Goal: Task Accomplishment & Management: Use online tool/utility

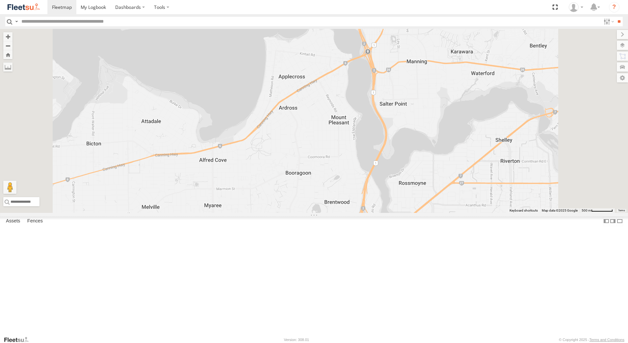
select select "**********"
click at [0, 0] on div "[PERSON_NAME] - 1GOI926 - 0475 377 301" at bounding box center [0, 0] width 0 height 0
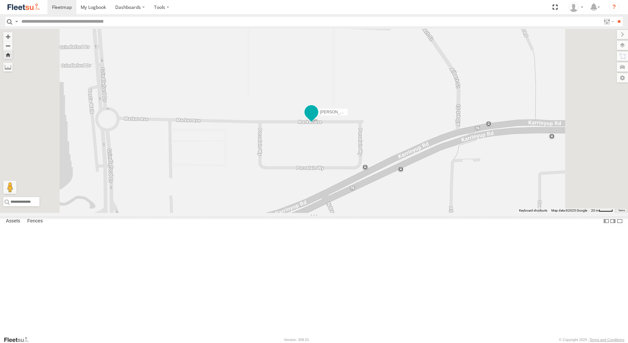
click at [317, 118] on span at bounding box center [311, 112] width 12 height 12
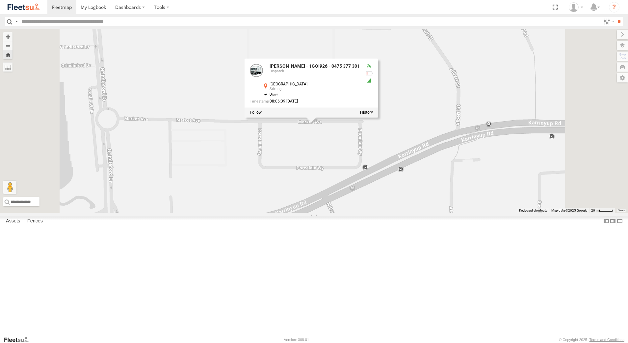
click at [0, 0] on div "Dispatch" at bounding box center [0, 0] width 0 height 0
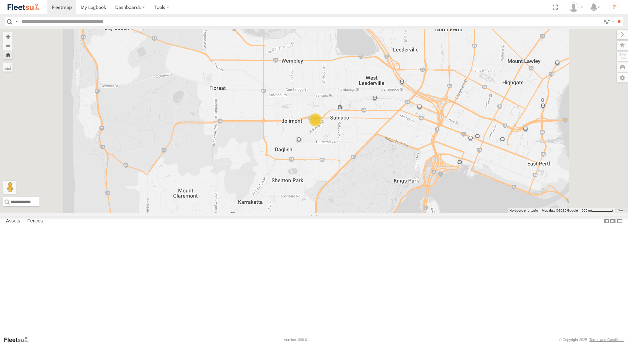
click at [0, 0] on div "[PERSON_NAME] - 1IJS864" at bounding box center [0, 0] width 0 height 0
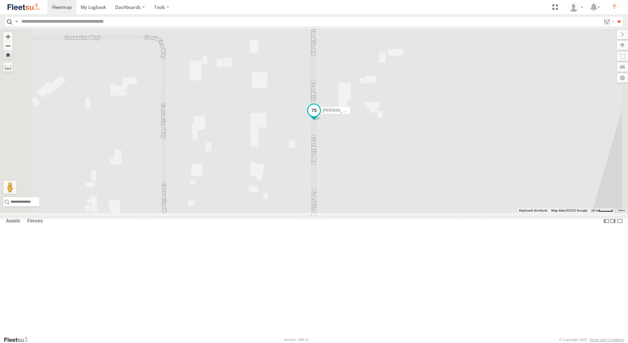
click at [320, 116] on span at bounding box center [314, 111] width 12 height 12
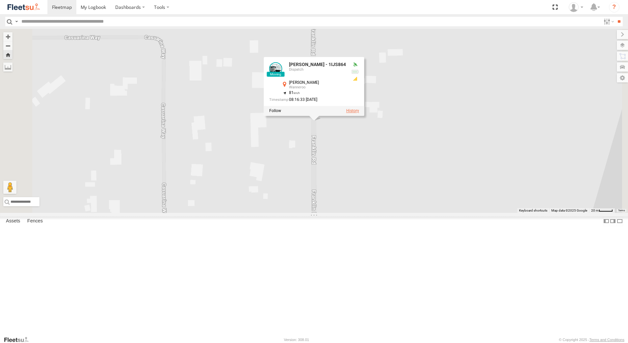
click at [359, 113] on label at bounding box center [352, 111] width 13 height 5
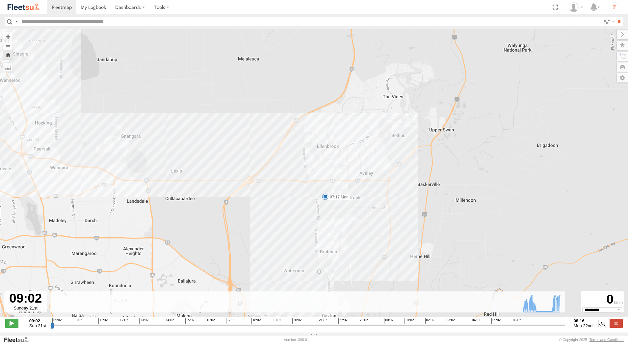
drag, startPoint x: 187, startPoint y: 189, endPoint x: 242, endPoint y: 242, distance: 76.5
click at [240, 241] on div "[PERSON_NAME] - 1IJS864 07:17 Mon" at bounding box center [314, 176] width 628 height 295
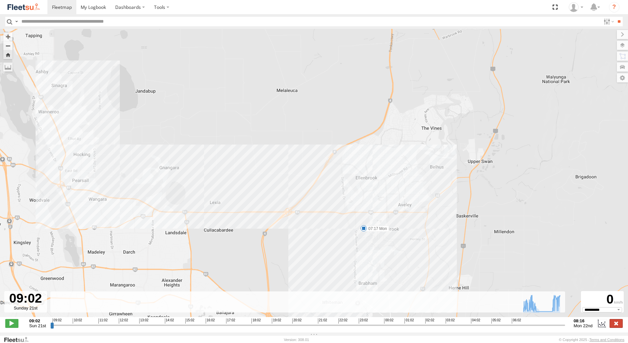
click at [619, 328] on label at bounding box center [615, 323] width 13 height 9
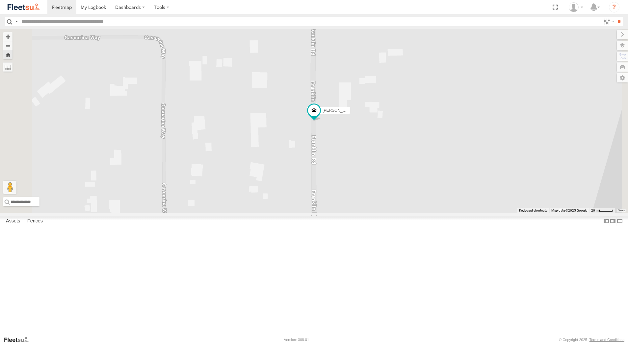
click at [0, 0] on div "Dispatch" at bounding box center [0, 0] width 0 height 0
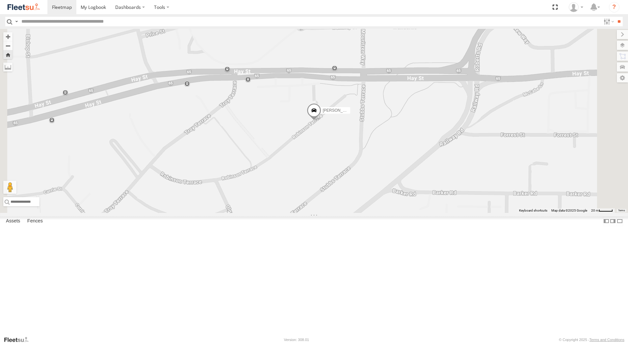
click at [321, 121] on span at bounding box center [314, 113] width 14 height 18
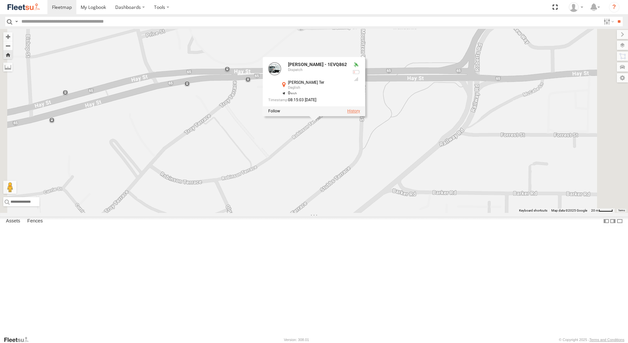
click at [360, 114] on label at bounding box center [353, 111] width 13 height 5
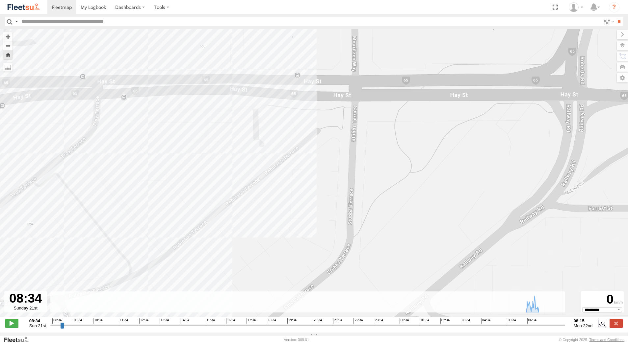
drag, startPoint x: 266, startPoint y: 256, endPoint x: 245, endPoint y: 222, distance: 39.4
click at [245, 222] on div "[PERSON_NAME] - 1EVQ862" at bounding box center [314, 176] width 628 height 295
click at [617, 328] on label at bounding box center [615, 323] width 13 height 9
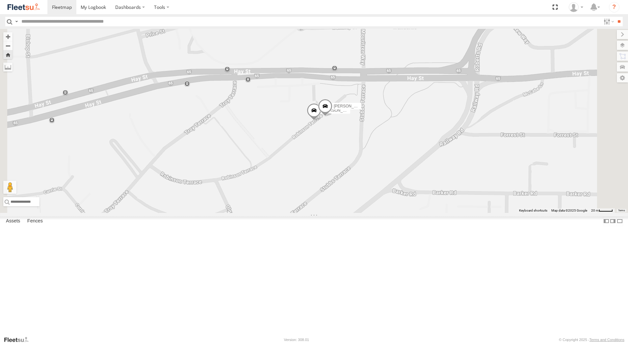
click at [0, 0] on div "Dispatch" at bounding box center [0, 0] width 0 height 0
click at [321, 121] on span at bounding box center [314, 113] width 14 height 18
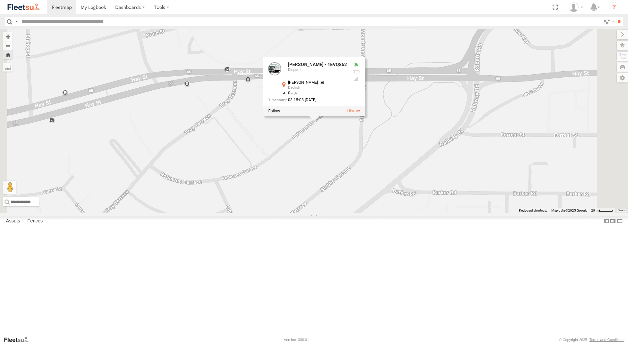
click at [360, 114] on label at bounding box center [353, 111] width 13 height 5
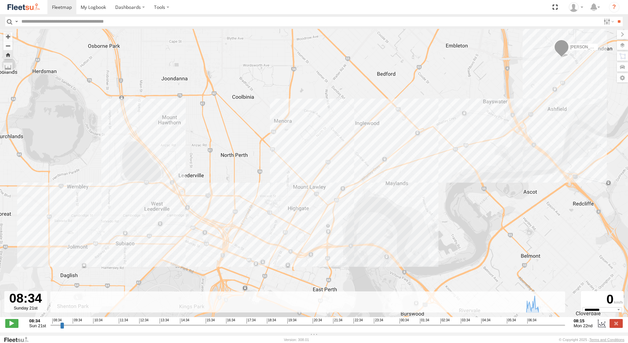
drag, startPoint x: 90, startPoint y: 277, endPoint x: 127, endPoint y: 223, distance: 65.7
click at [127, 223] on div "[PERSON_NAME] - 1EVQ862" at bounding box center [314, 176] width 628 height 295
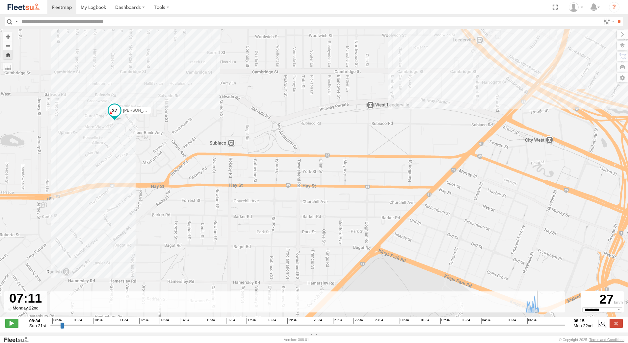
click at [540, 329] on input "range" at bounding box center [307, 325] width 514 height 6
click at [541, 329] on input "range" at bounding box center [307, 325] width 514 height 6
click at [542, 328] on input "range" at bounding box center [307, 325] width 514 height 6
click at [546, 323] on div "08:34 09:34 10:34 11:34 12:34 13:34 14:34 15:34 16:34 17:34 18:34 19:34 20:34 2…" at bounding box center [307, 321] width 510 height 5
click at [544, 329] on input "range" at bounding box center [307, 325] width 514 height 6
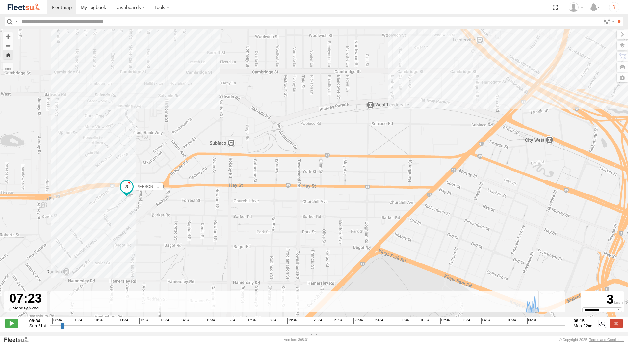
click at [544, 329] on input "range" at bounding box center [307, 325] width 514 height 6
click at [545, 329] on input "range" at bounding box center [307, 325] width 514 height 6
type input "**********"
click at [546, 328] on input "range" at bounding box center [307, 325] width 514 height 6
click at [620, 326] on label at bounding box center [615, 323] width 13 height 9
